Goal: Use online tool/utility

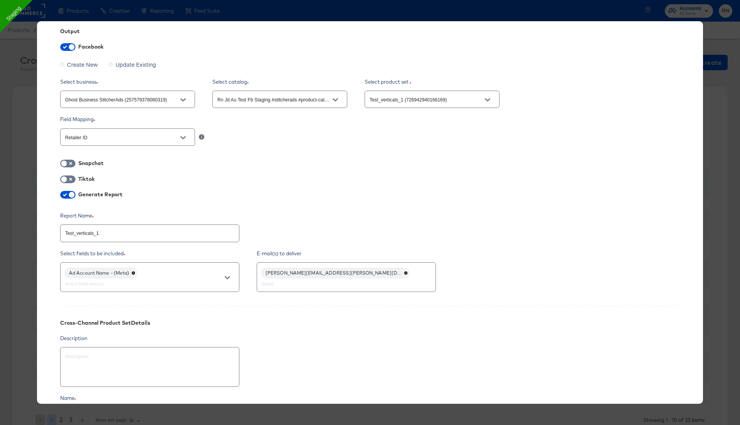
scroll to position [129, 0]
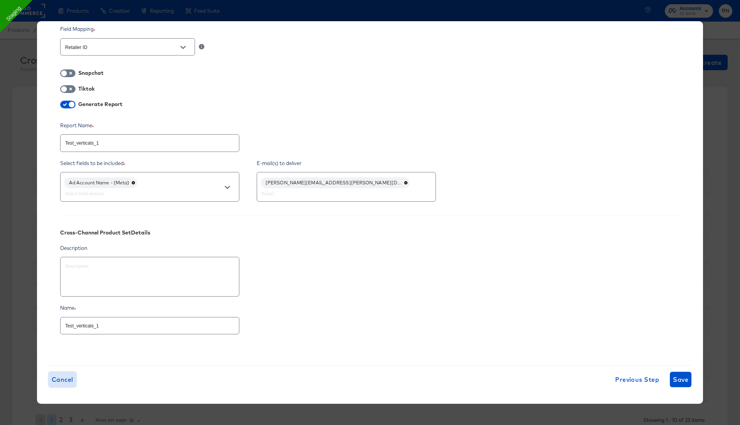
click at [65, 376] on span "Cancel" at bounding box center [63, 379] width 22 height 11
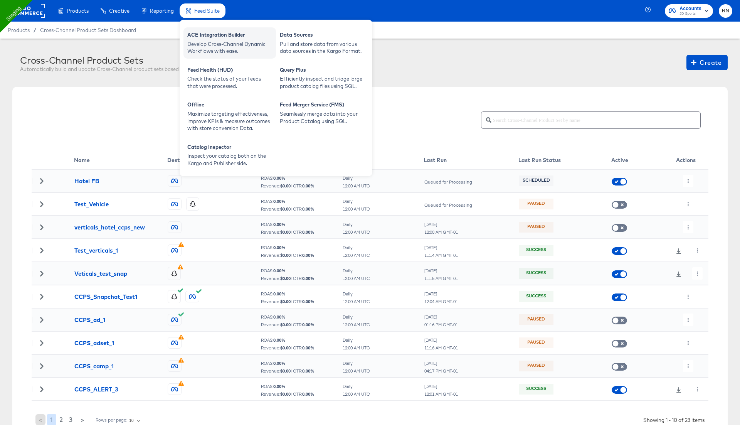
click at [225, 39] on div "ACE Integration Builder" at bounding box center [229, 35] width 85 height 9
